Goal: Task Accomplishment & Management: Manage account settings

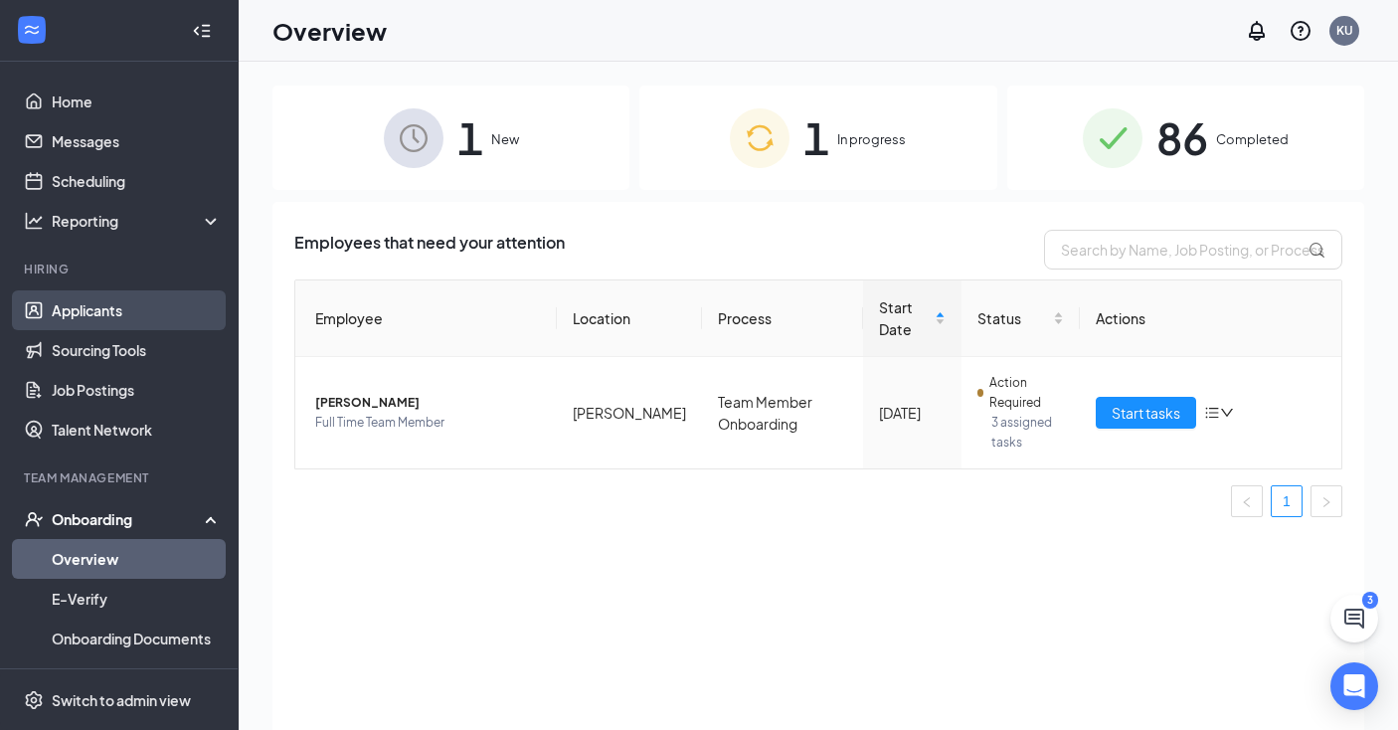
click at [104, 309] on link "Applicants" at bounding box center [137, 310] width 170 height 40
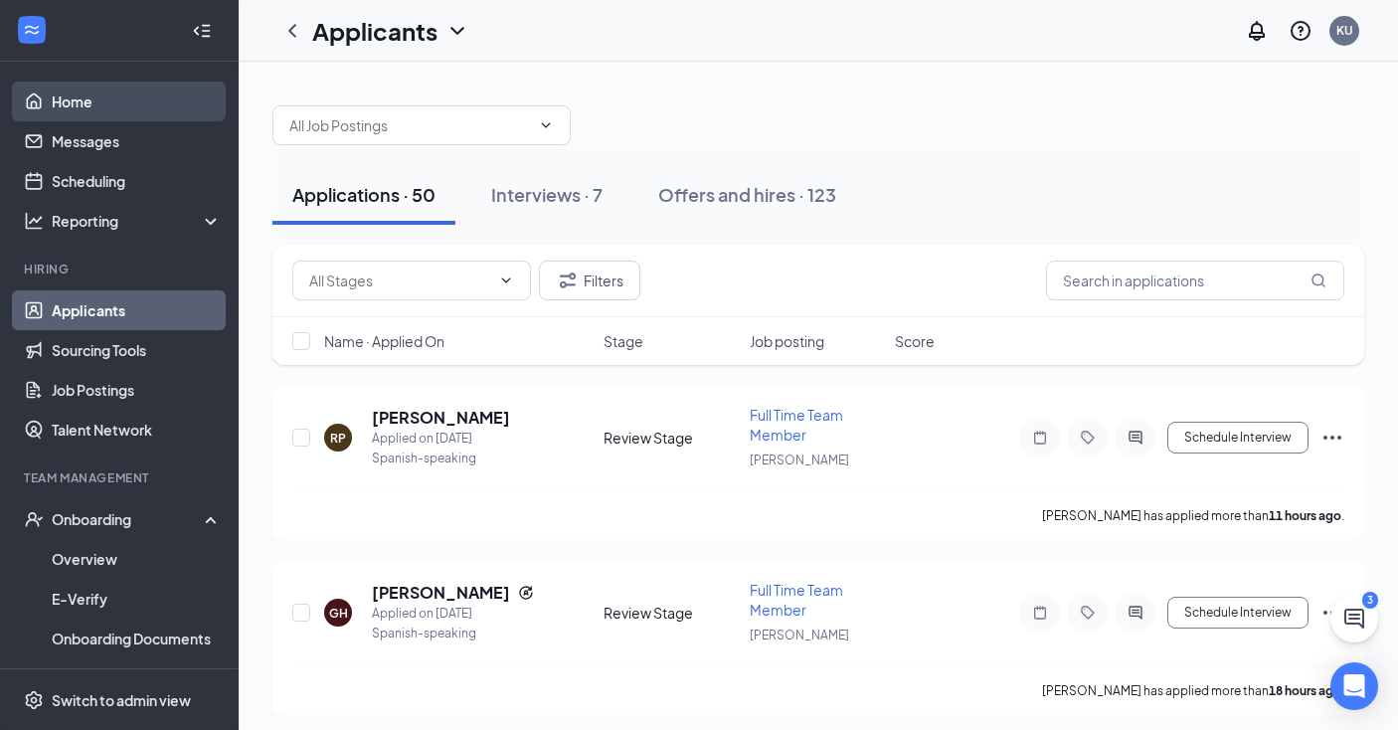
click at [107, 104] on link "Home" at bounding box center [137, 102] width 170 height 40
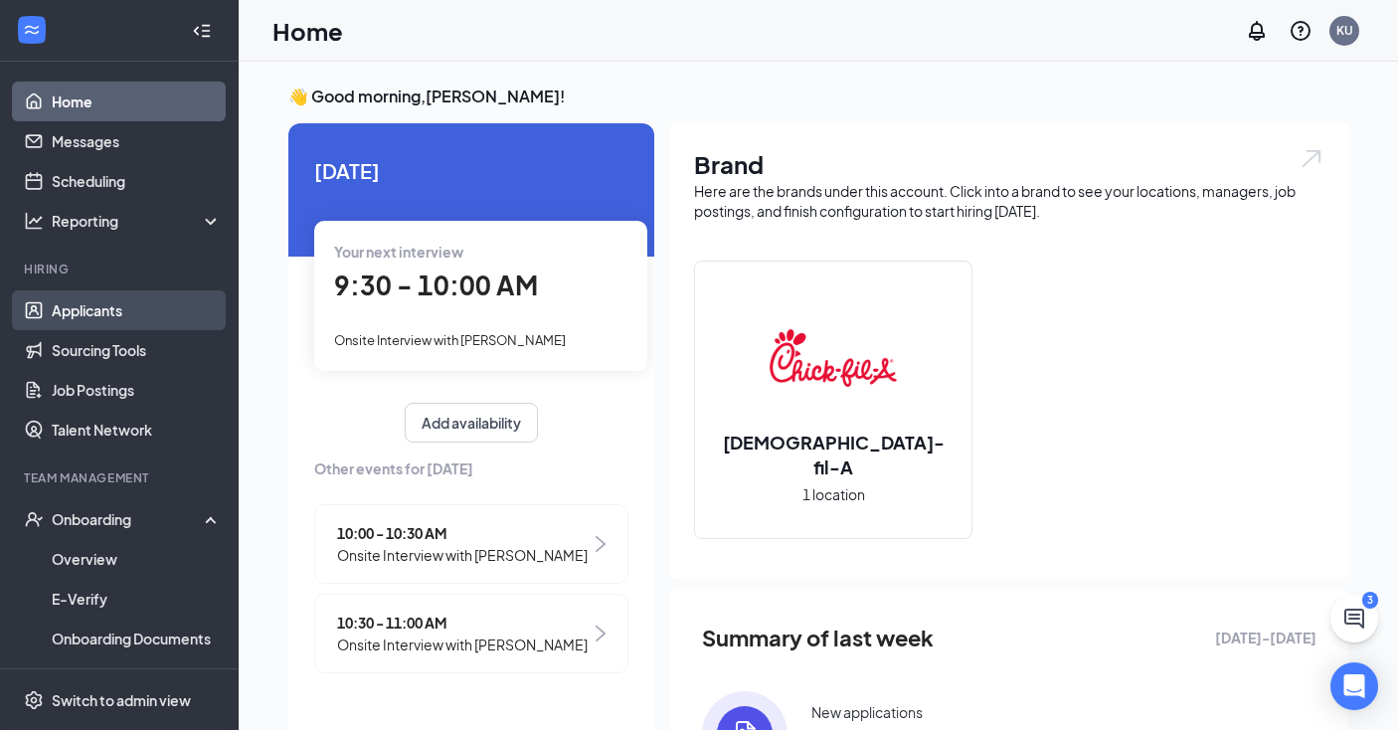
click at [106, 307] on link "Applicants" at bounding box center [137, 310] width 170 height 40
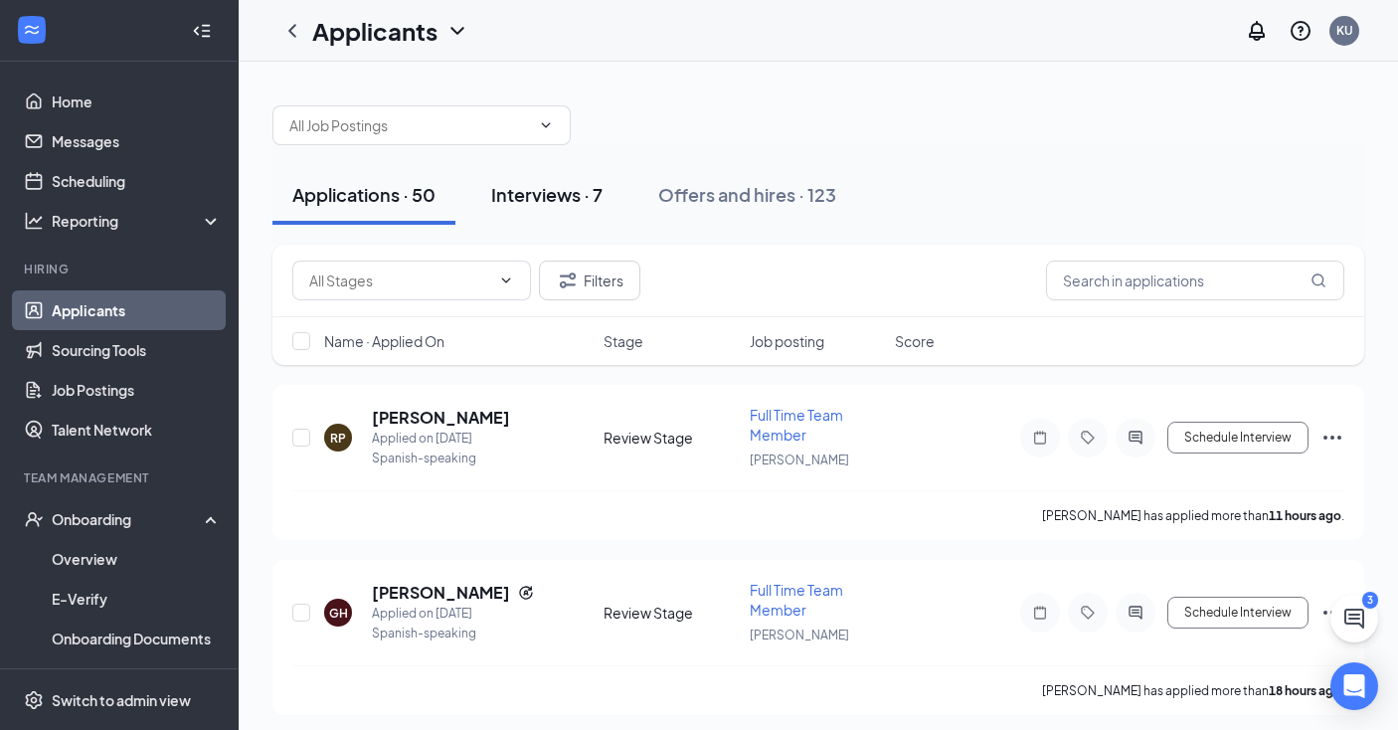
click at [544, 209] on button "Interviews · 7" at bounding box center [546, 195] width 151 height 60
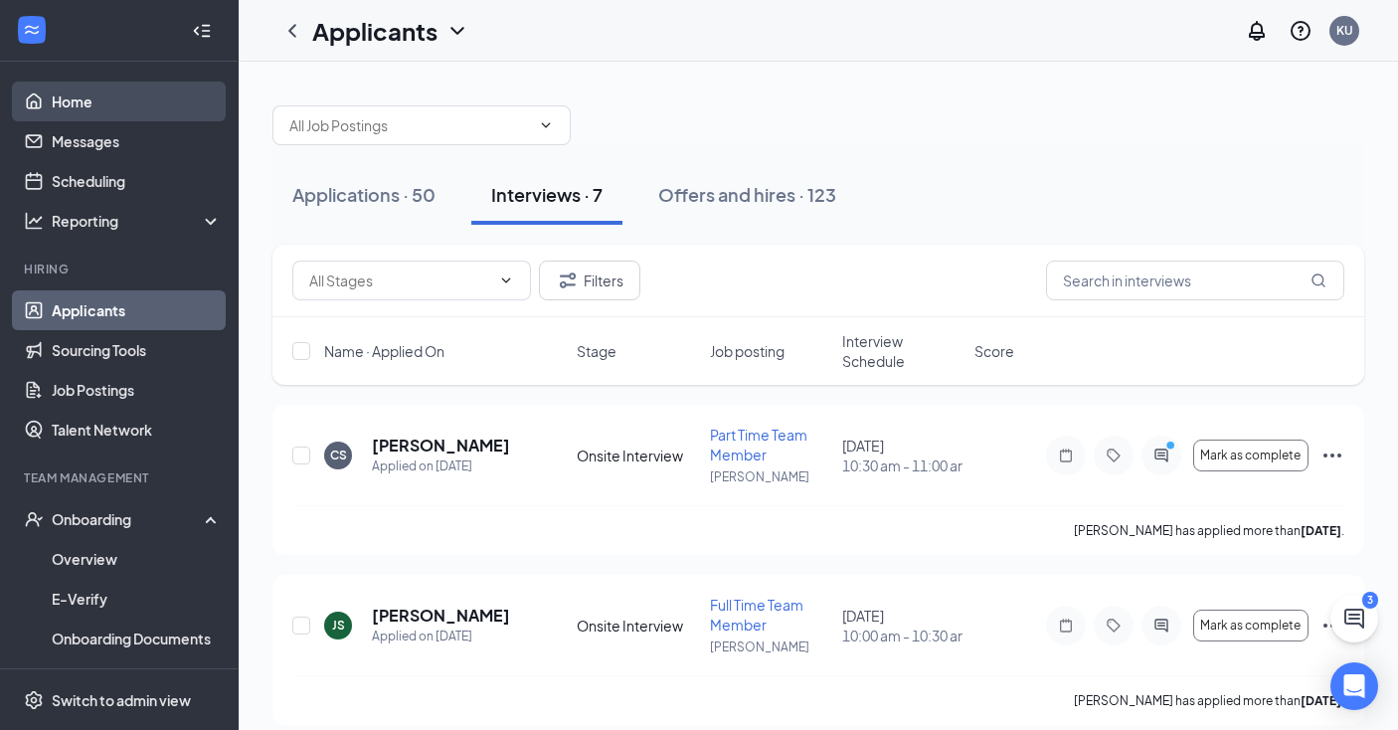
click at [144, 91] on link "Home" at bounding box center [137, 102] width 170 height 40
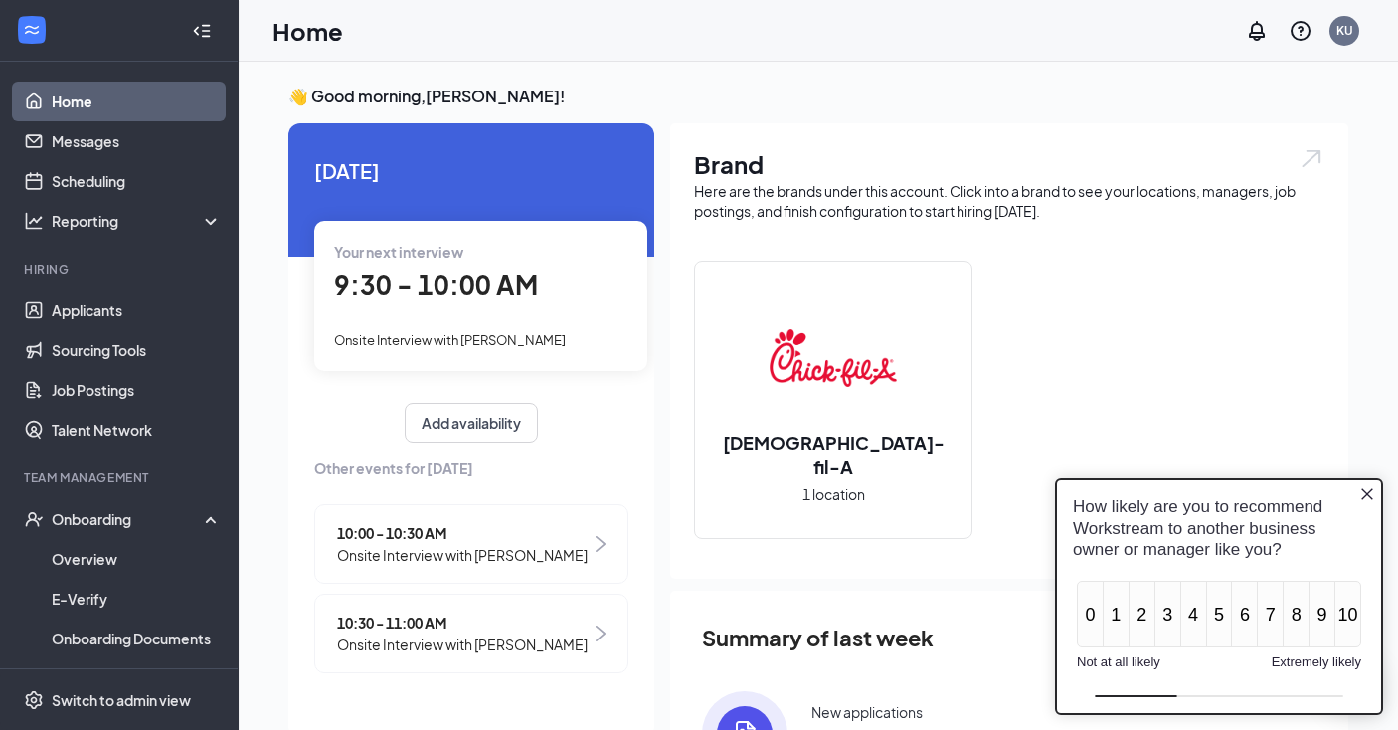
click at [1369, 495] on icon "Close button" at bounding box center [1367, 494] width 16 height 16
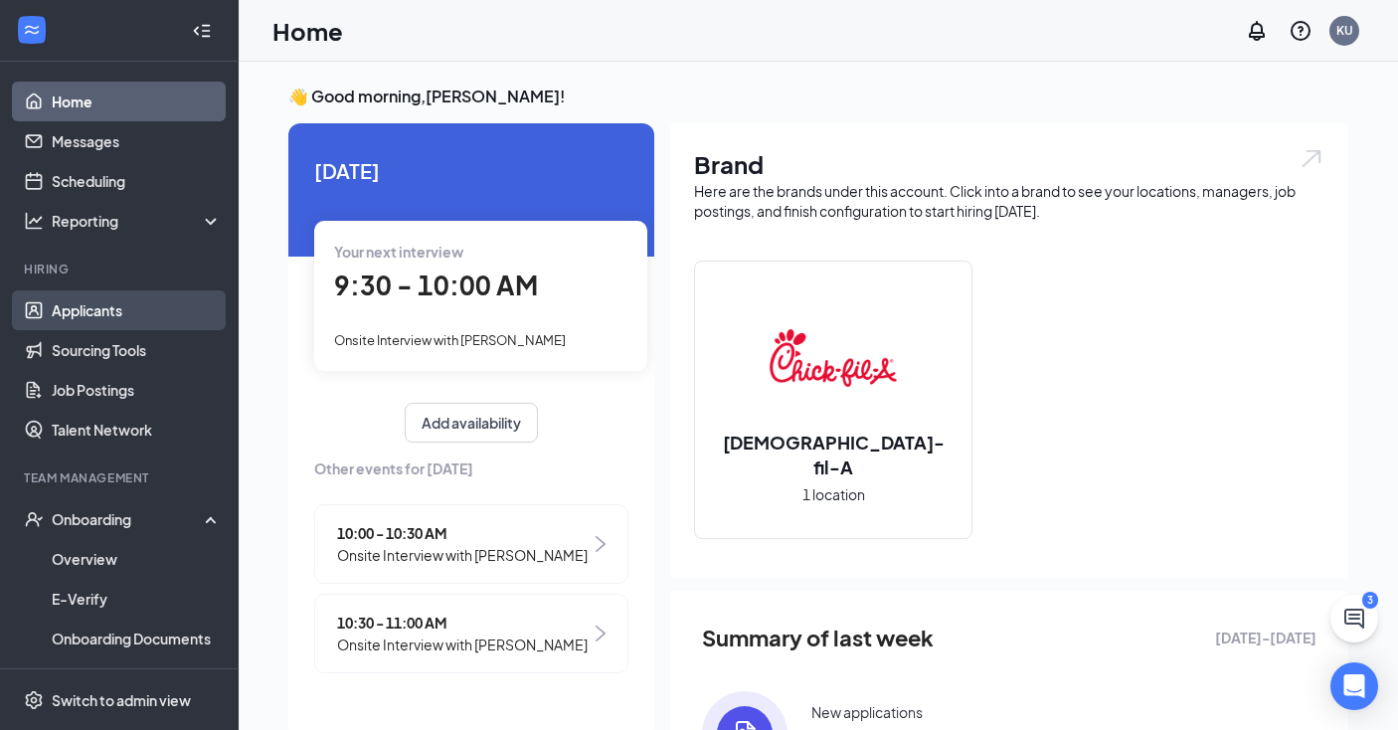
click at [106, 318] on link "Applicants" at bounding box center [137, 310] width 170 height 40
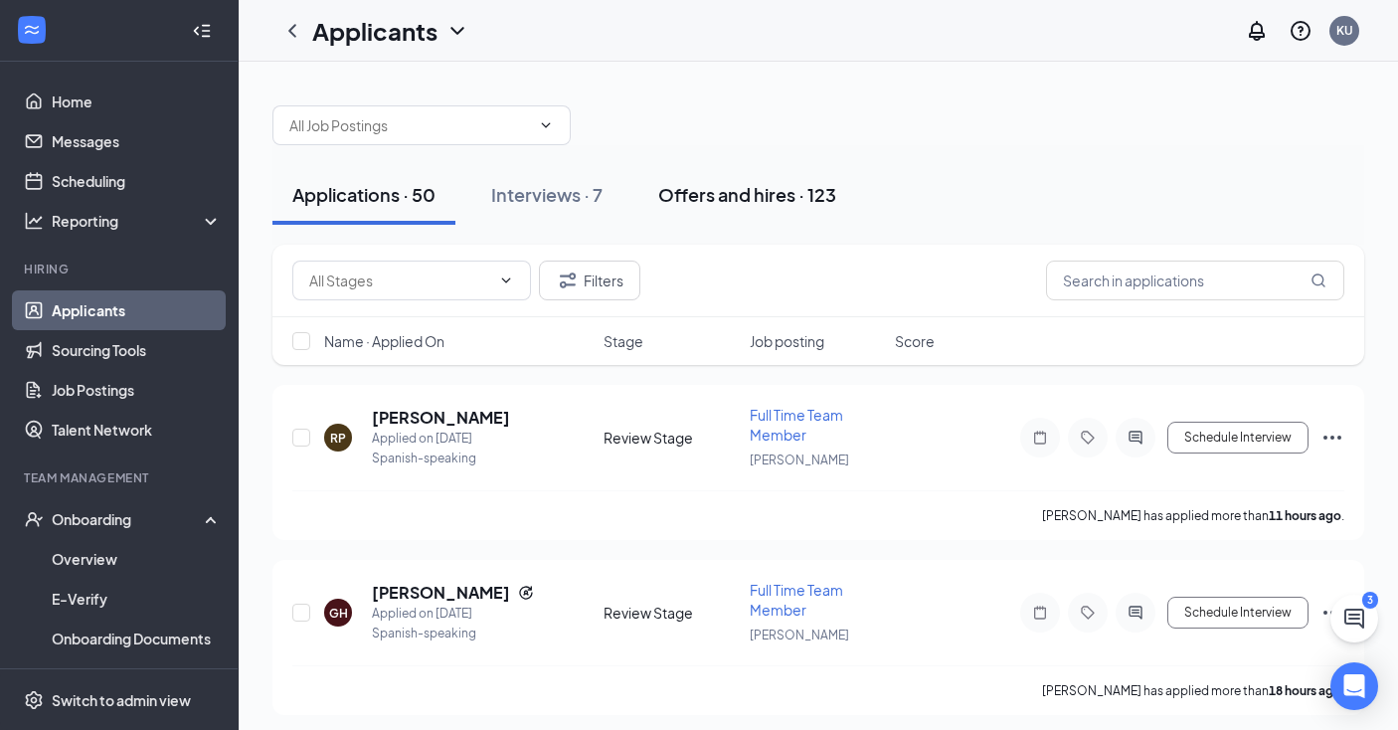
click at [727, 192] on div "Offers and hires · 123" at bounding box center [747, 194] width 178 height 25
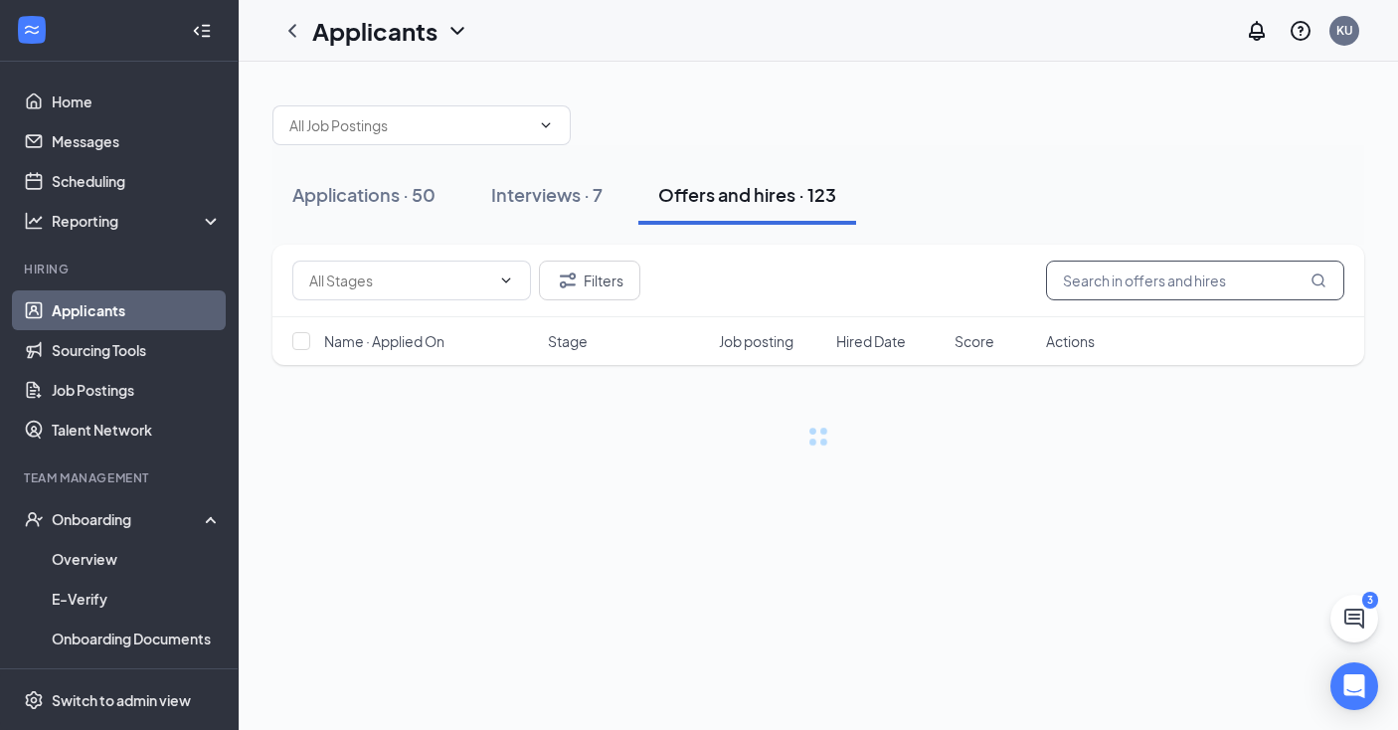
click at [1137, 289] on input "text" at bounding box center [1195, 280] width 298 height 40
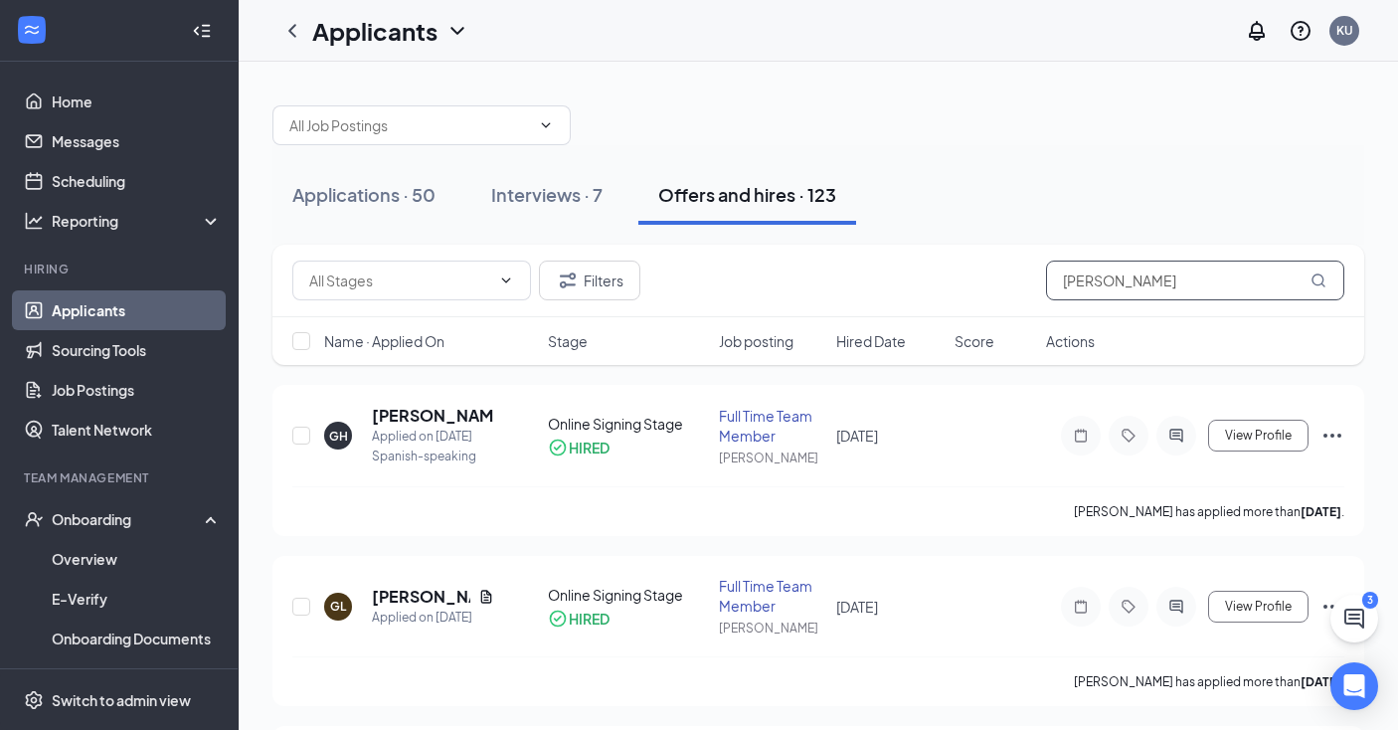
type input "[PERSON_NAME]"
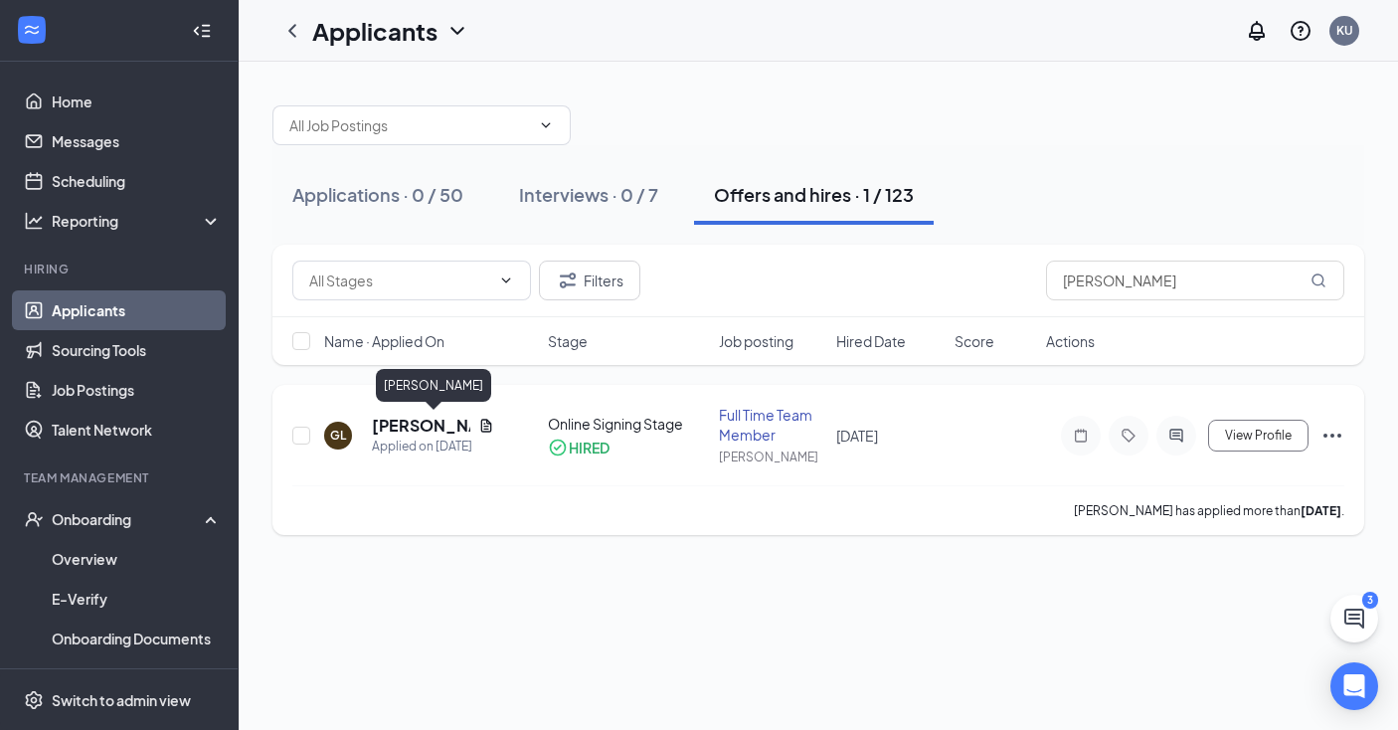
click at [427, 427] on h5 "[PERSON_NAME]" at bounding box center [421, 425] width 98 height 22
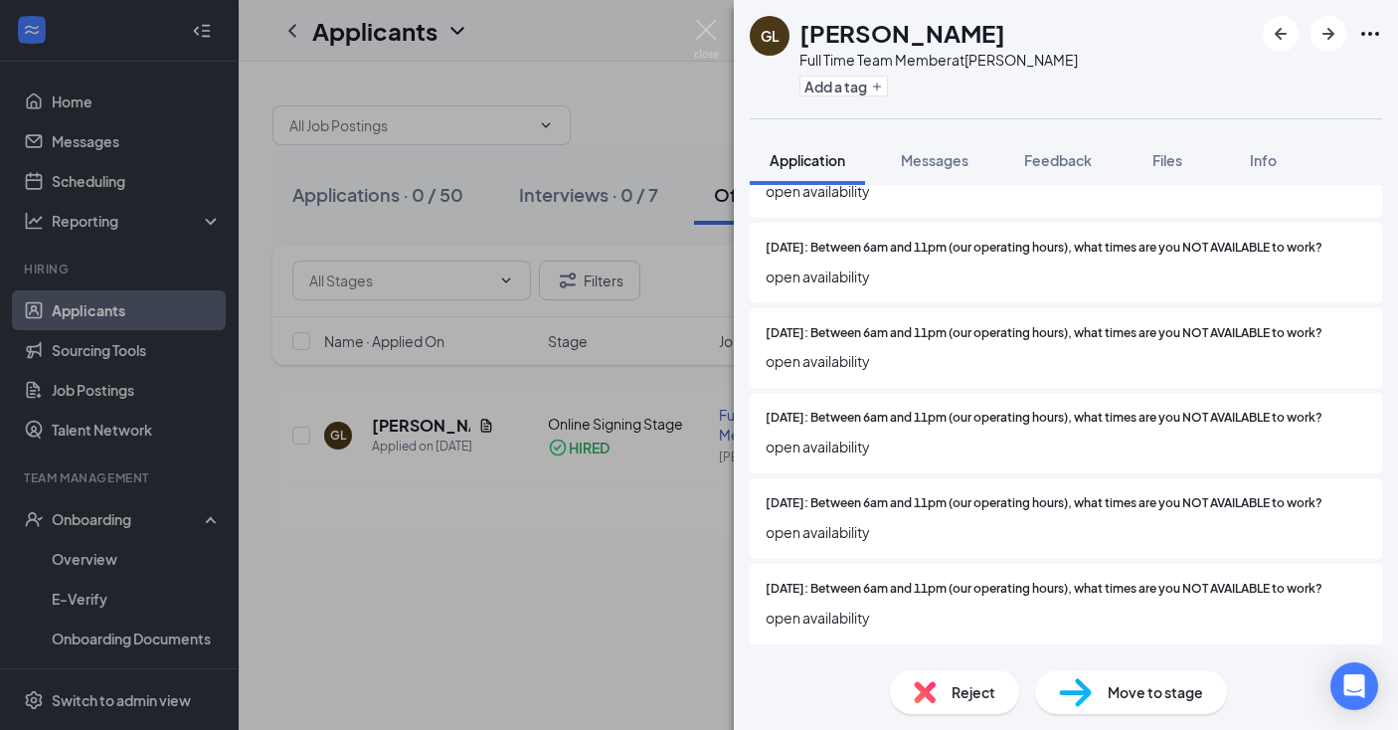
scroll to position [2334, 0]
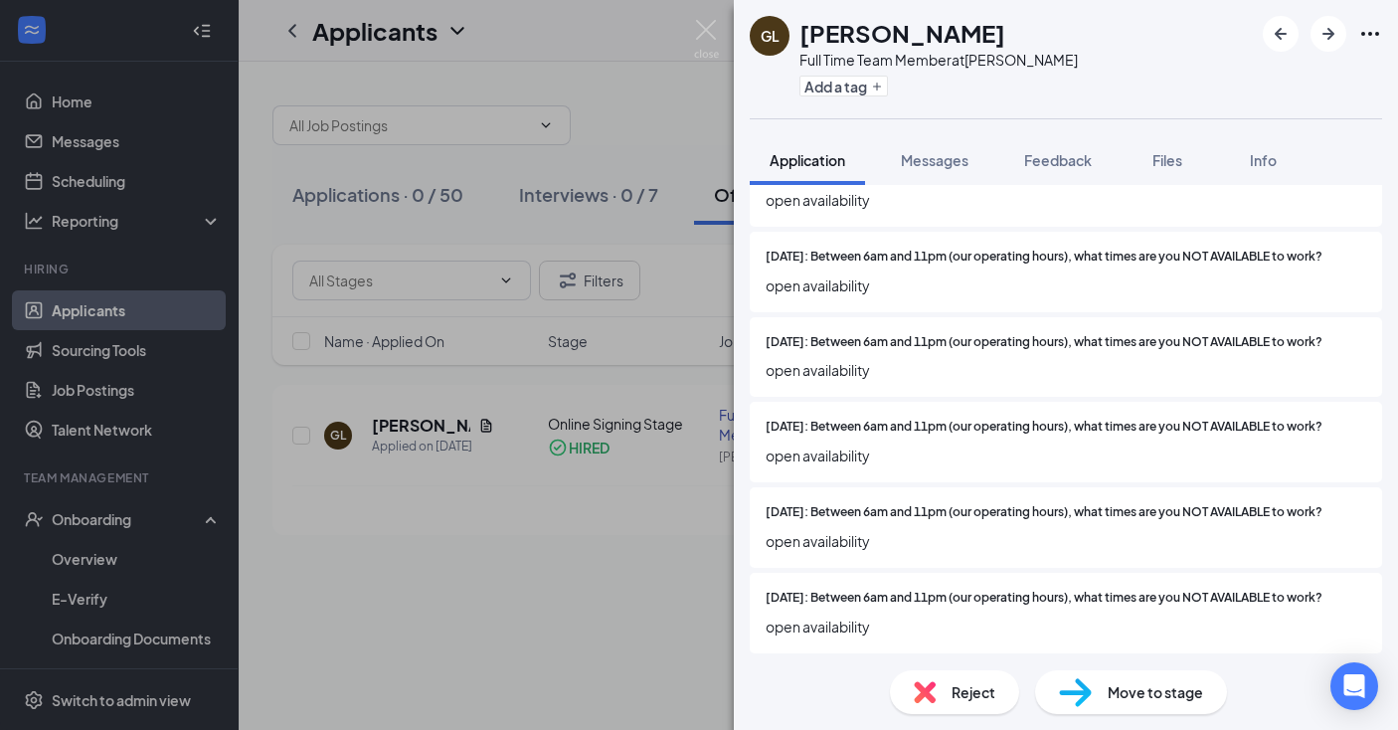
click at [768, 666] on icon "ChevronDown" at bounding box center [761, 678] width 24 height 24
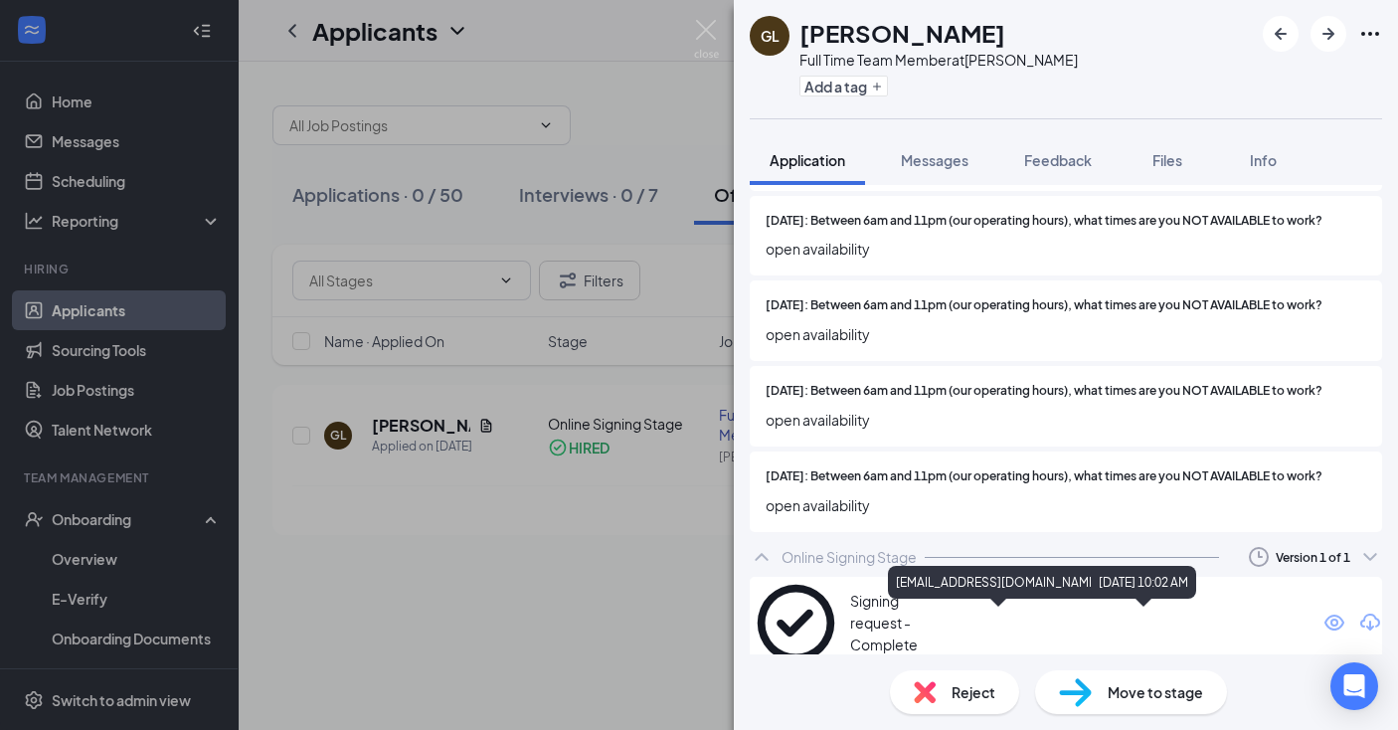
scroll to position [2454, 0]
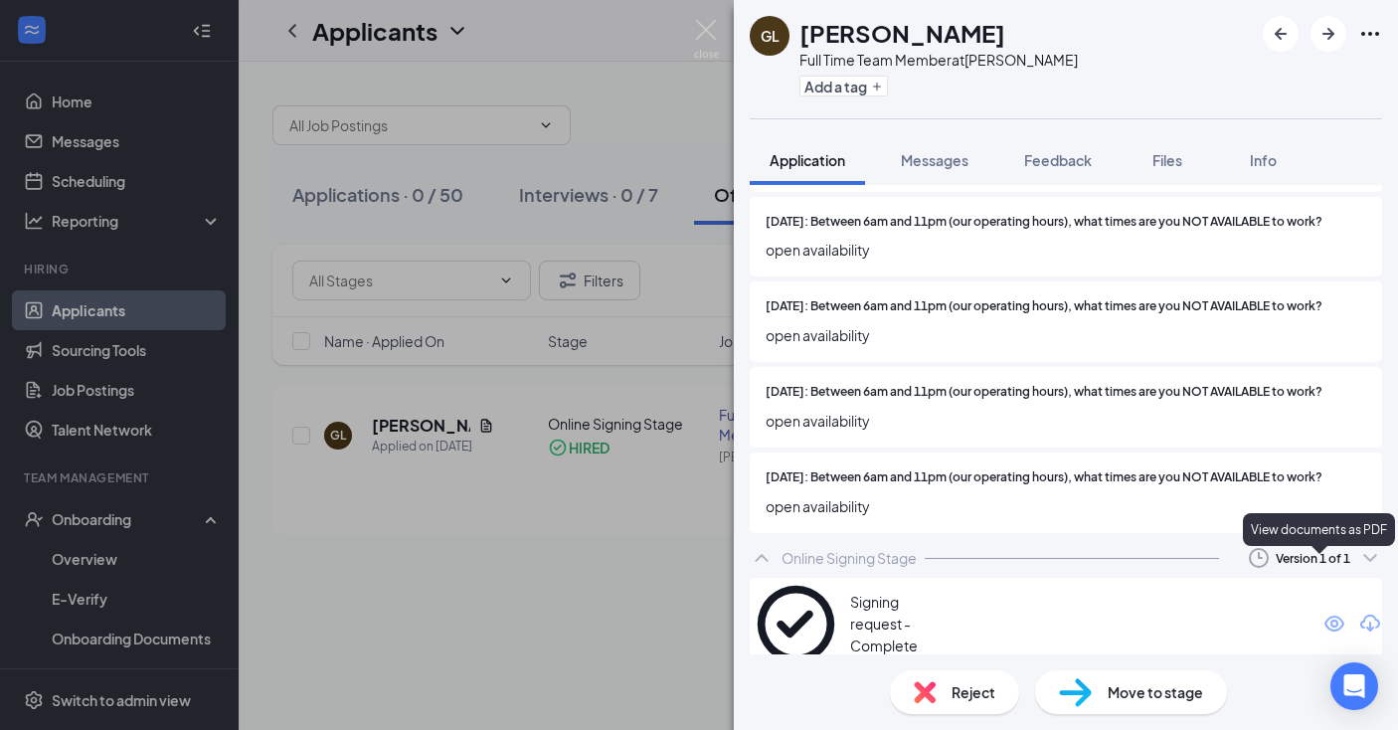
click at [1324, 615] on icon "Eye" at bounding box center [1334, 623] width 20 height 16
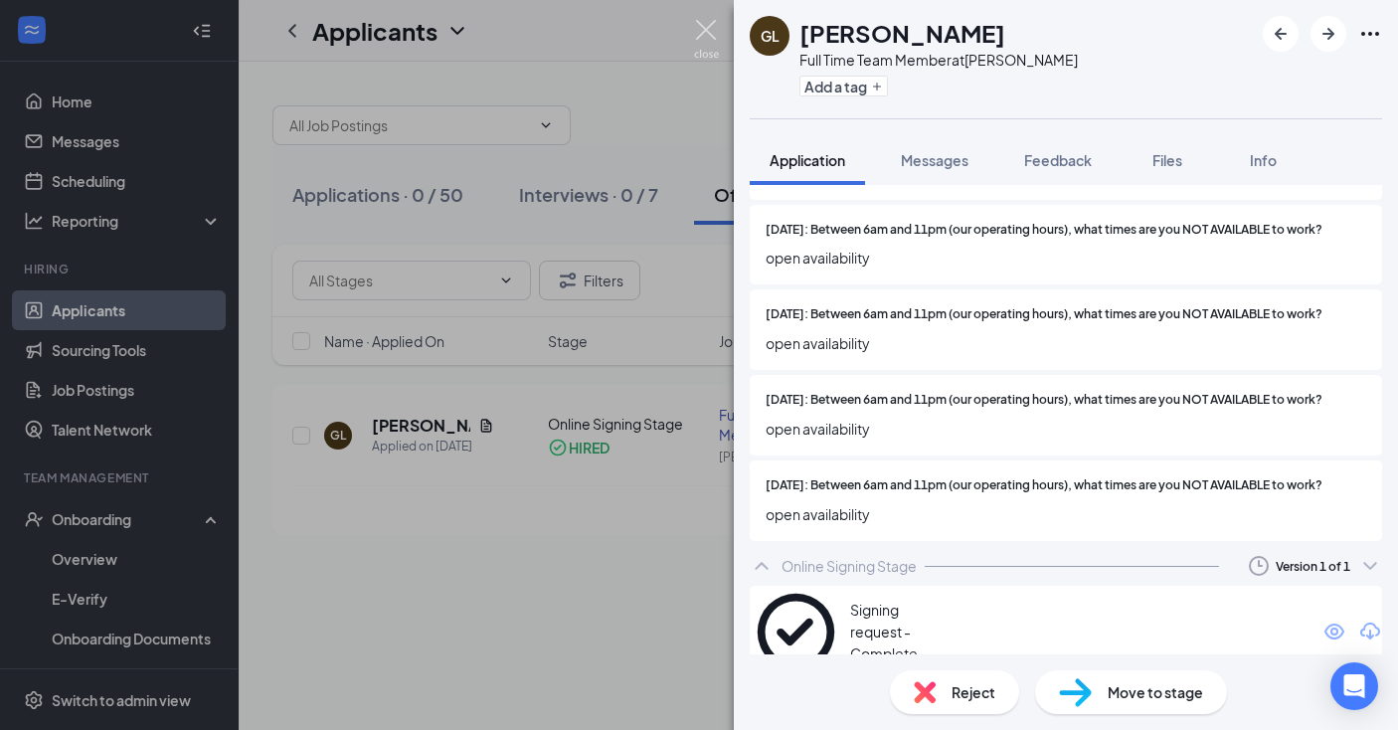
click at [701, 29] on img at bounding box center [706, 39] width 25 height 39
